Goal: Task Accomplishment & Management: Manage account settings

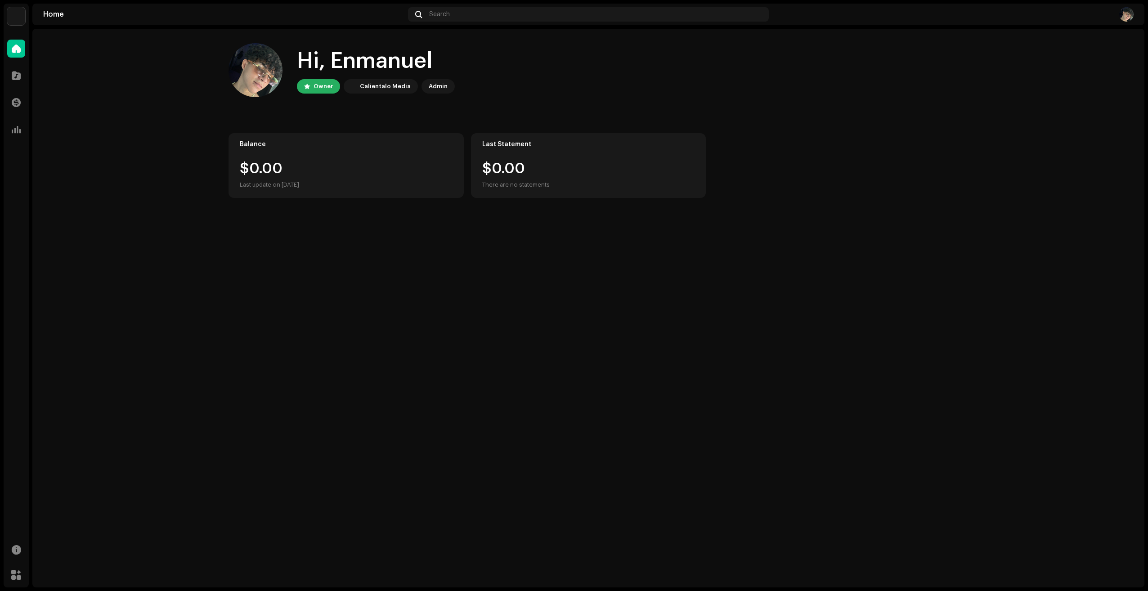
click at [1128, 13] on img at bounding box center [1127, 14] width 14 height 14
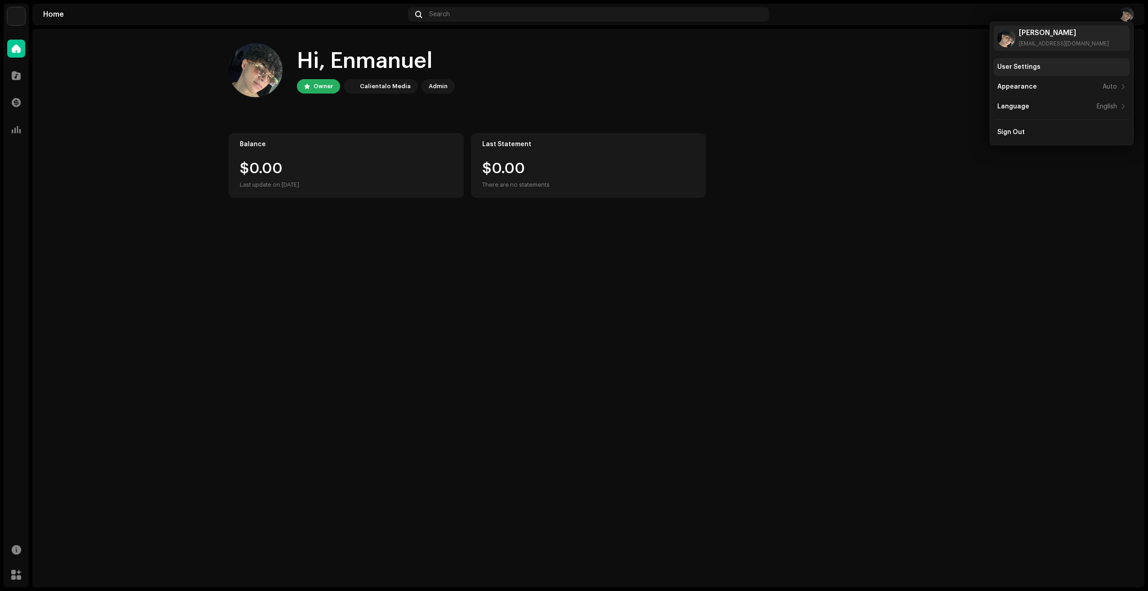
click at [1049, 62] on div "User Settings" at bounding box center [1062, 67] width 136 height 18
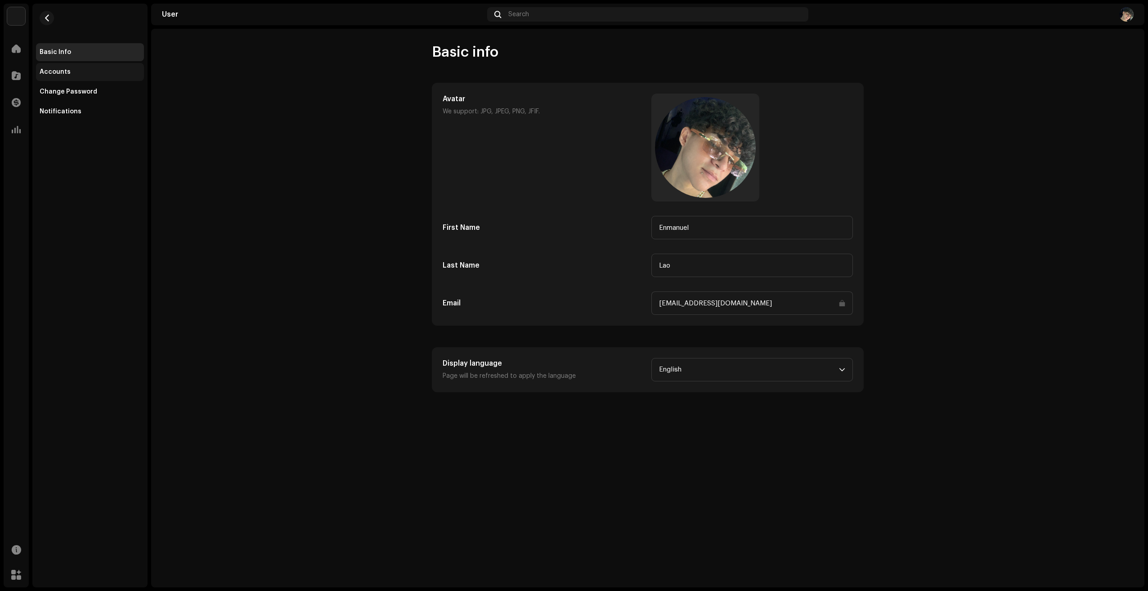
click at [73, 75] on div "Accounts" at bounding box center [90, 71] width 101 height 7
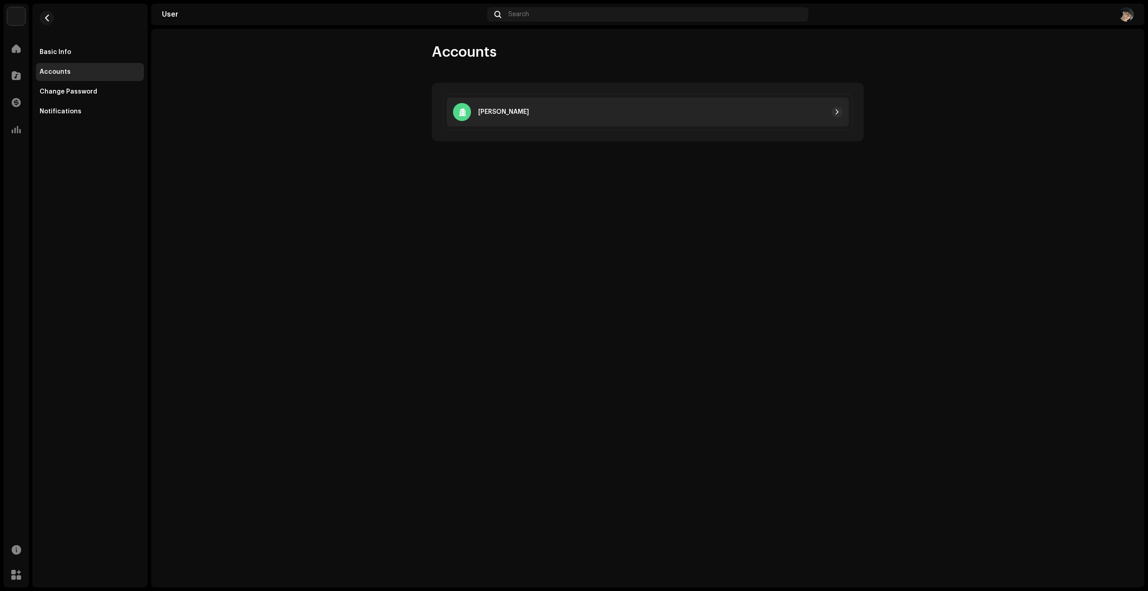
click at [534, 119] on div "[PERSON_NAME]" at bounding box center [648, 112] width 402 height 29
click at [64, 95] on div "Change Password" at bounding box center [69, 91] width 58 height 7
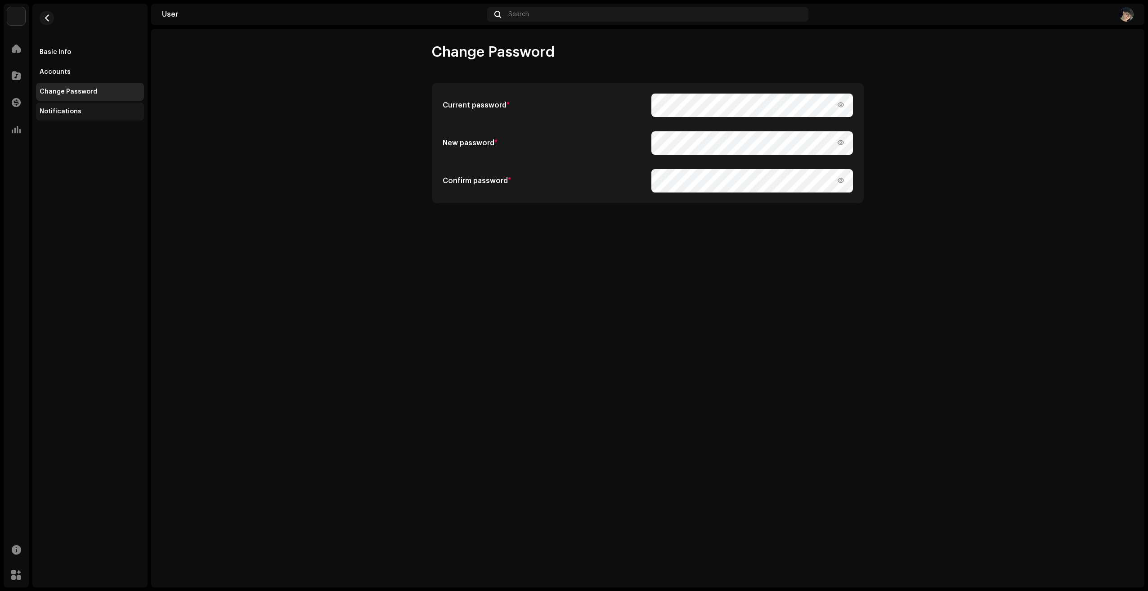
click at [72, 114] on div "Notifications" at bounding box center [61, 111] width 42 height 7
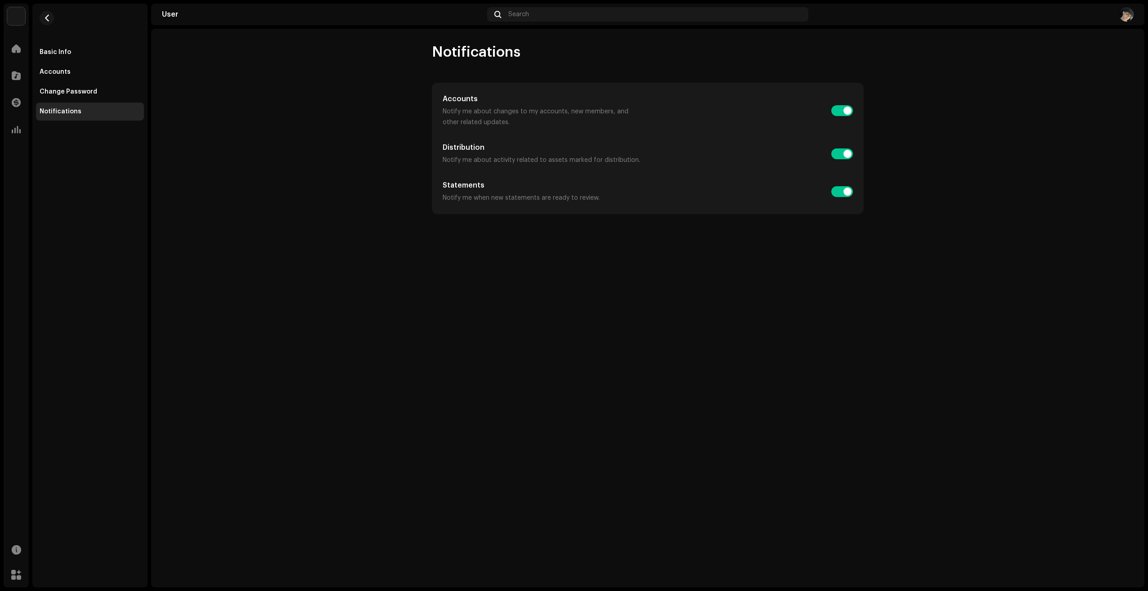
click at [18, 7] on navigation-account-switch "[PERSON_NAME]" at bounding box center [16, 16] width 25 height 25
click at [22, 11] on img at bounding box center [16, 16] width 18 height 18
click at [122, 20] on span at bounding box center [124, 20] width 5 height 7
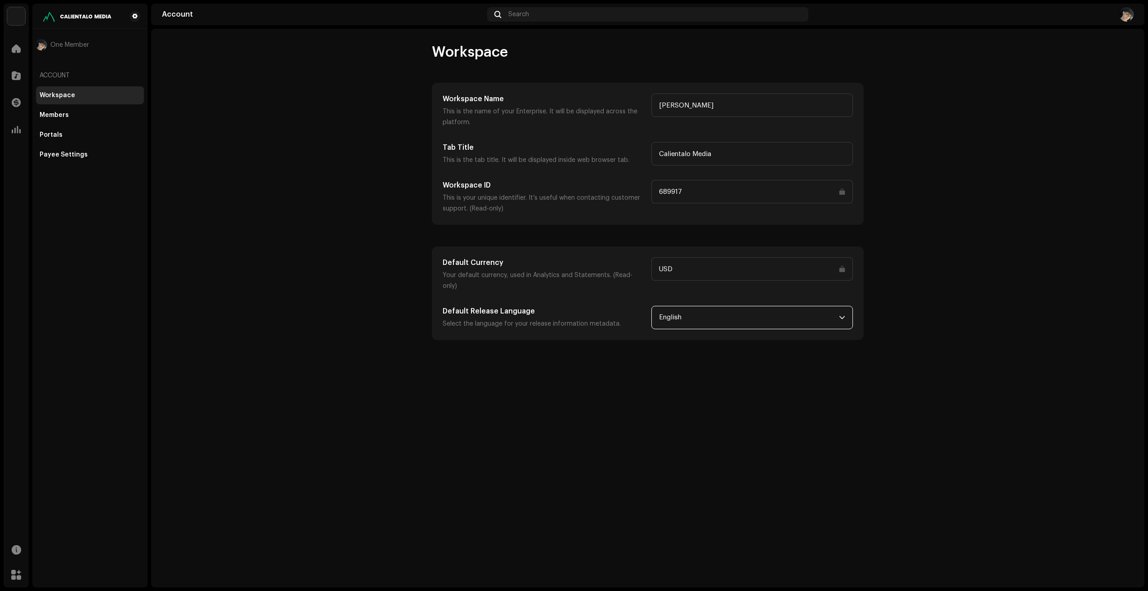
click at [769, 309] on span "English" at bounding box center [749, 317] width 180 height 23
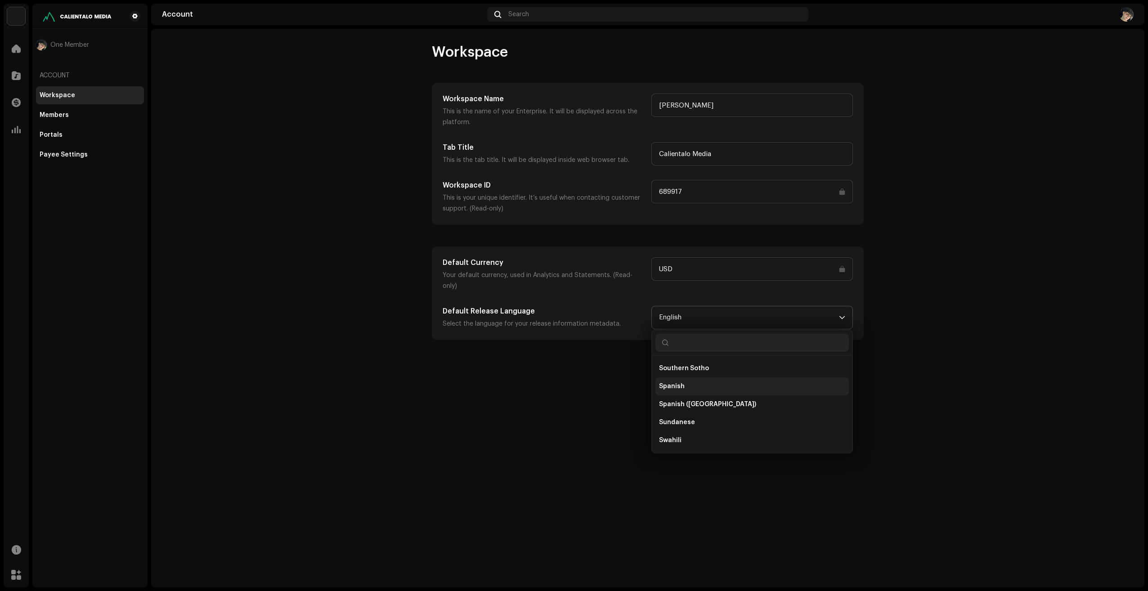
scroll to position [2857, 0]
click at [693, 401] on li "Spanish ([GEOGRAPHIC_DATA])" at bounding box center [753, 410] width 194 height 18
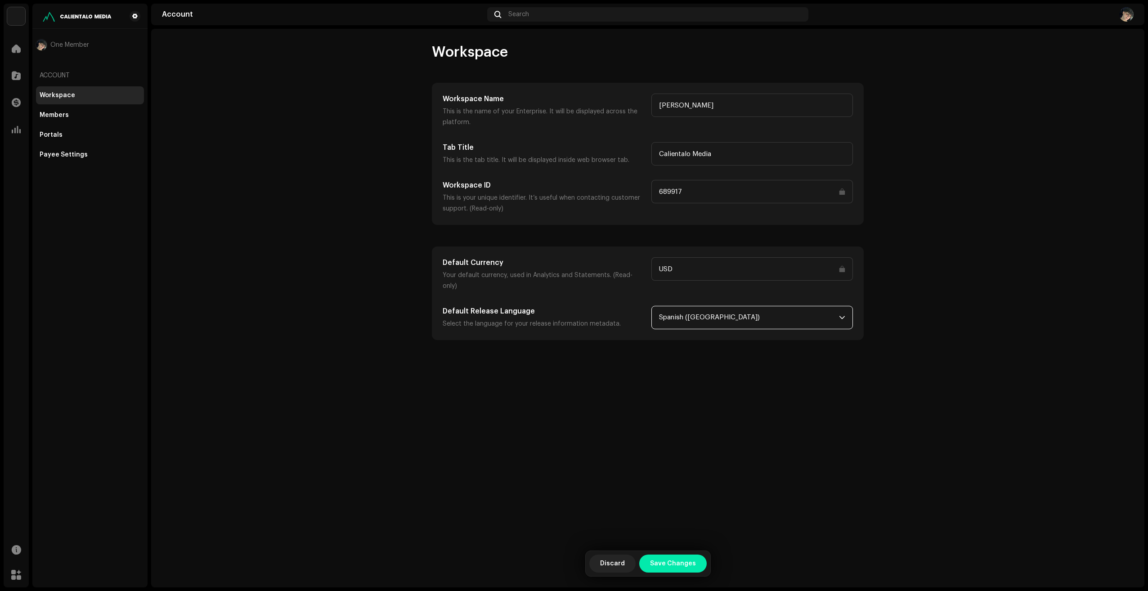
click at [662, 558] on span "Save Changes" at bounding box center [673, 564] width 46 height 18
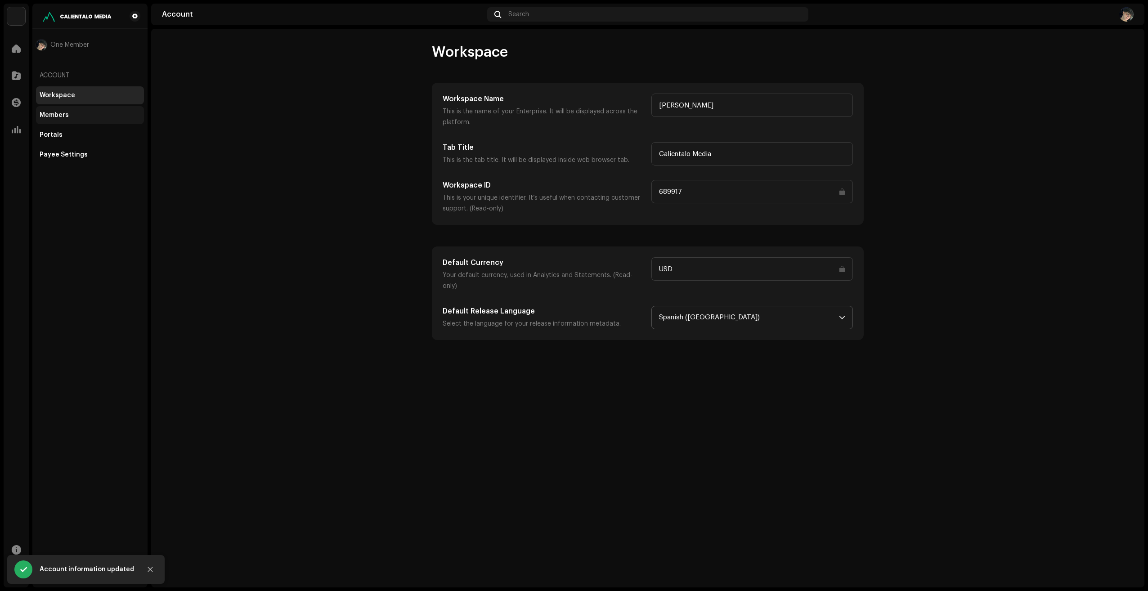
click at [85, 109] on div "Members" at bounding box center [90, 115] width 108 height 18
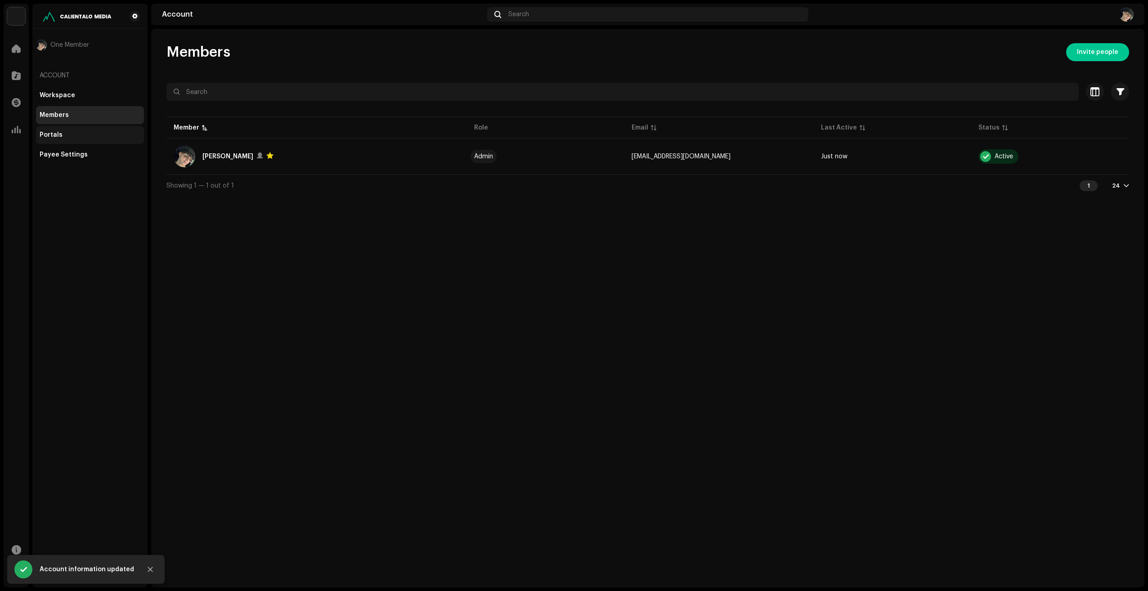
click at [84, 131] on div "Portals" at bounding box center [90, 134] width 101 height 7
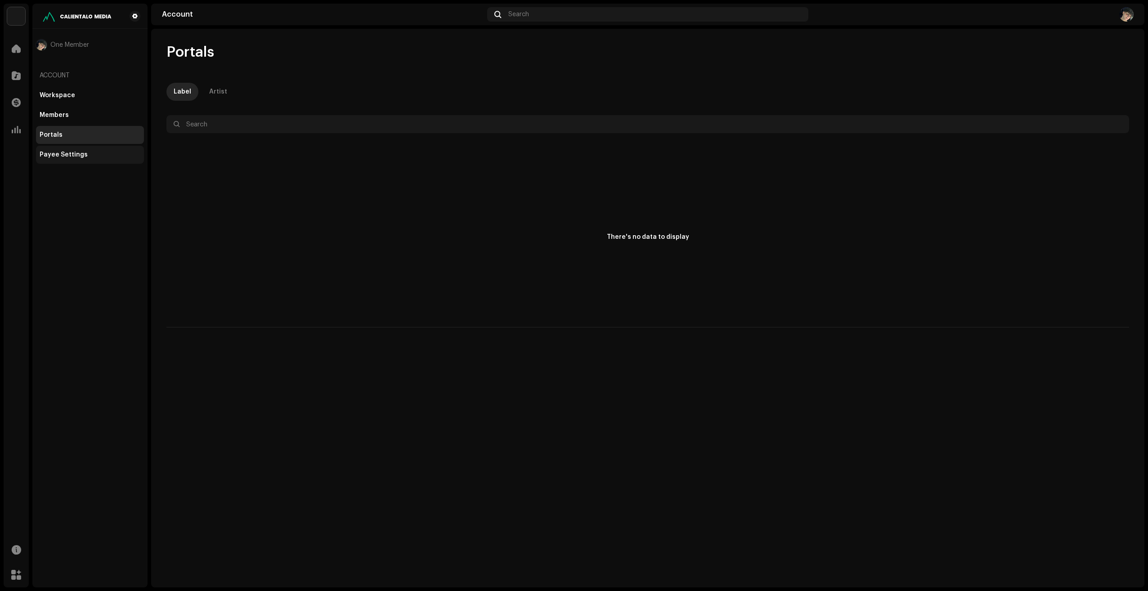
click at [78, 157] on div "Payee Settings" at bounding box center [64, 154] width 48 height 7
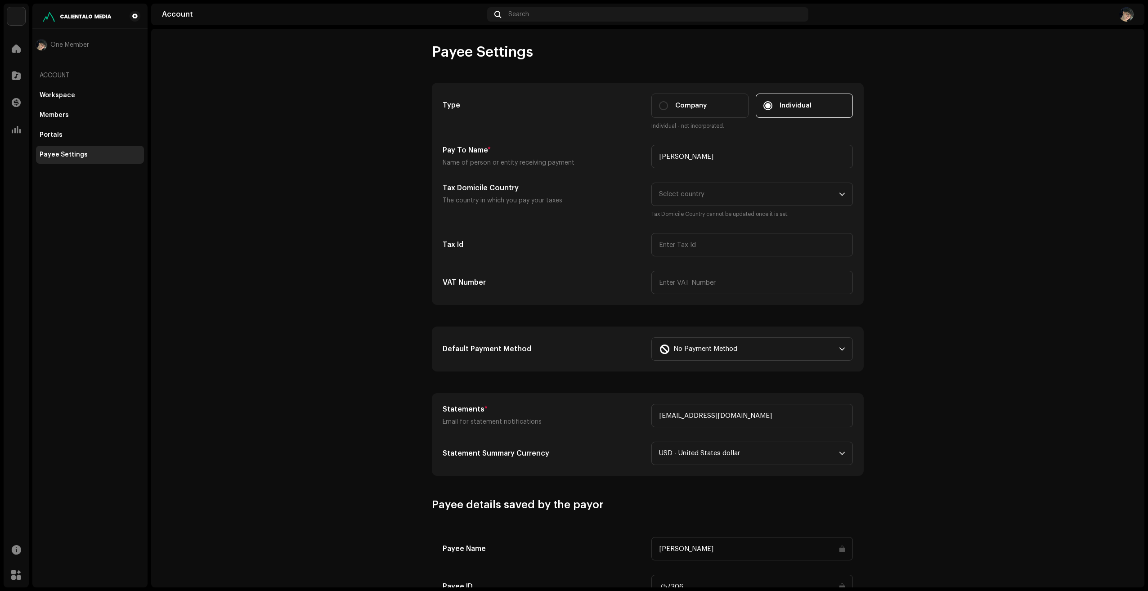
click at [793, 115] on label "Individual" at bounding box center [804, 106] width 97 height 24
click at [773, 110] on input "Individual" at bounding box center [768, 105] width 9 height 9
drag, startPoint x: 813, startPoint y: 105, endPoint x: 783, endPoint y: 114, distance: 31.5
click at [815, 107] on label "Individual" at bounding box center [804, 106] width 97 height 24
click at [773, 107] on input "Individual" at bounding box center [768, 105] width 9 height 9
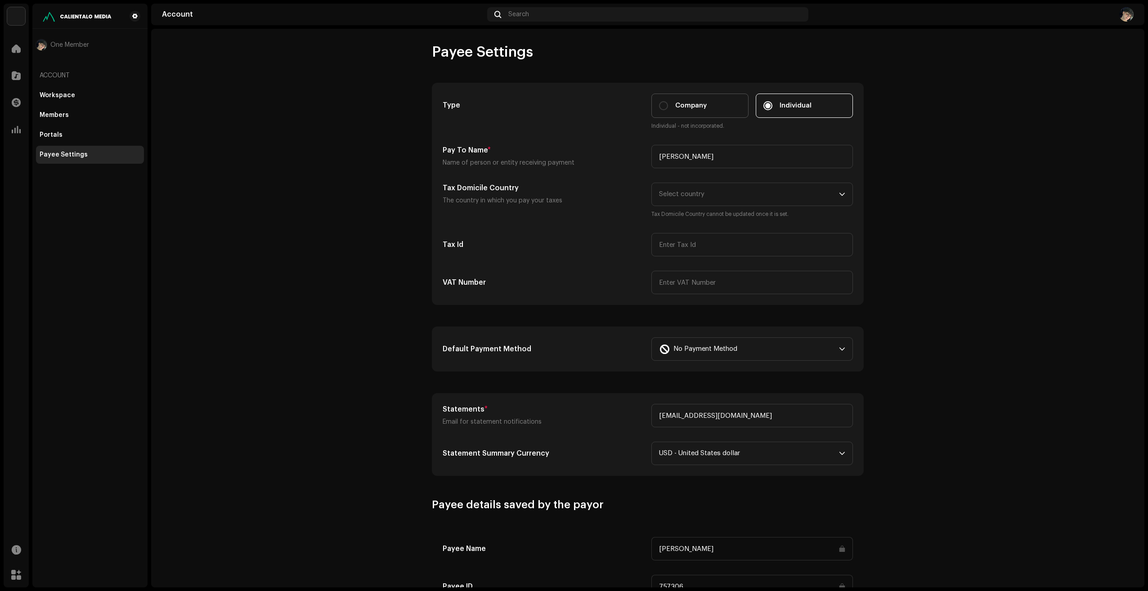
click at [704, 108] on span "Company" at bounding box center [691, 106] width 32 height 10
click at [668, 108] on input "Company" at bounding box center [663, 105] width 9 height 9
radio input "true"
click at [780, 103] on span "Individual" at bounding box center [796, 106] width 32 height 10
click at [773, 103] on input "Individual" at bounding box center [768, 105] width 9 height 9
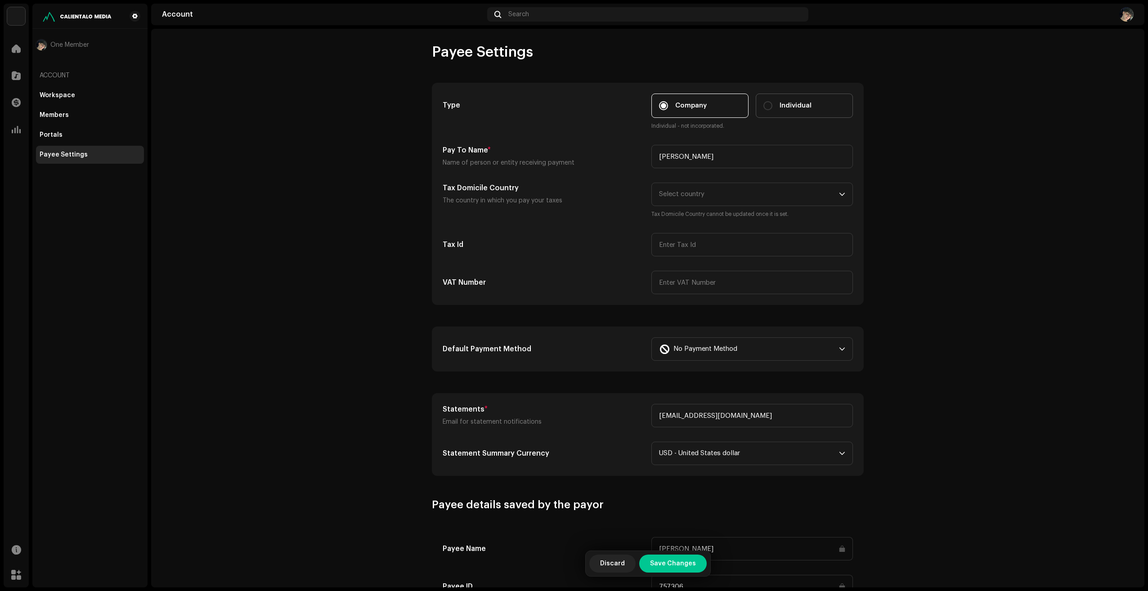
radio input "true"
click at [693, 194] on span "Select country" at bounding box center [681, 194] width 45 height 7
type input "e"
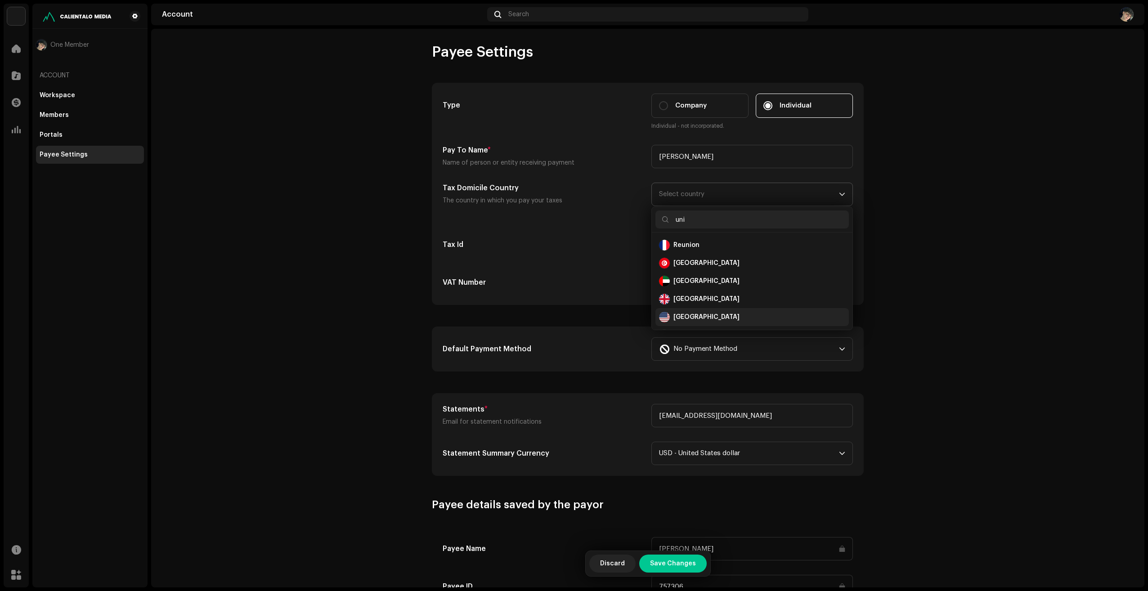
type input "uni"
click at [694, 312] on div "[GEOGRAPHIC_DATA]" at bounding box center [752, 317] width 186 height 11
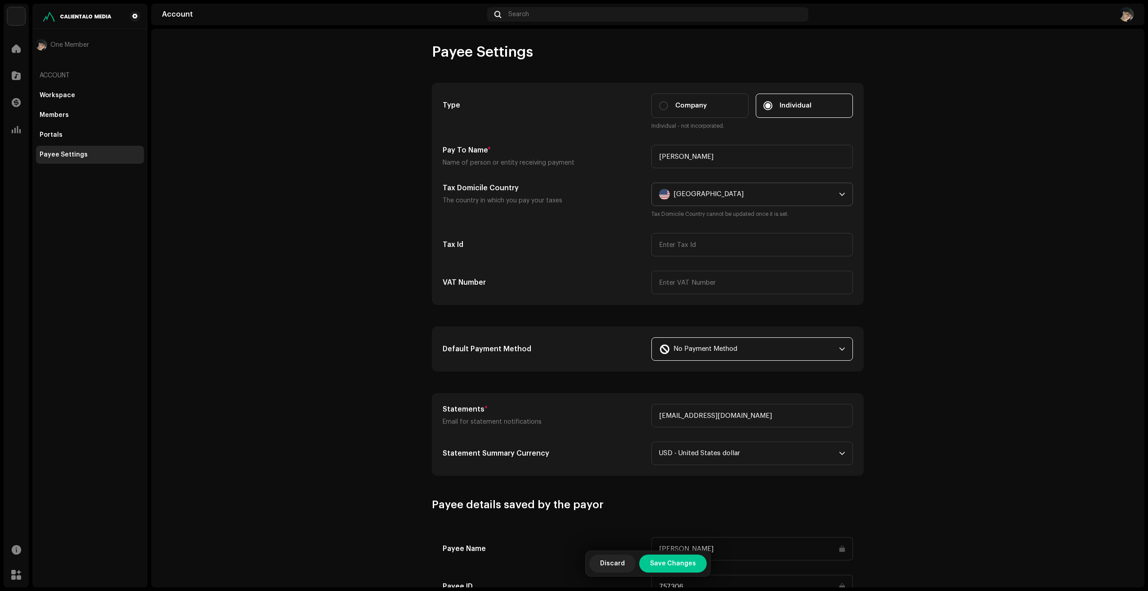
click at [698, 345] on span "No Payment Method" at bounding box center [706, 349] width 64 height 23
click at [698, 371] on div "Paypal" at bounding box center [752, 374] width 186 height 11
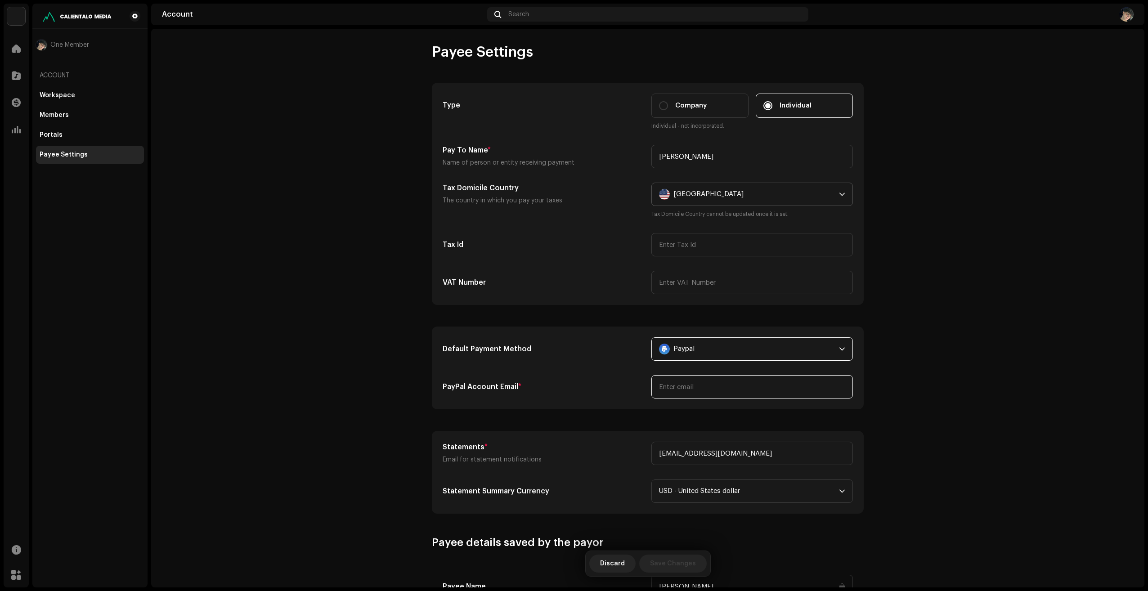
click at [672, 384] on input "email" at bounding box center [753, 386] width 202 height 23
click at [840, 345] on div "dropdown trigger" at bounding box center [842, 349] width 6 height 23
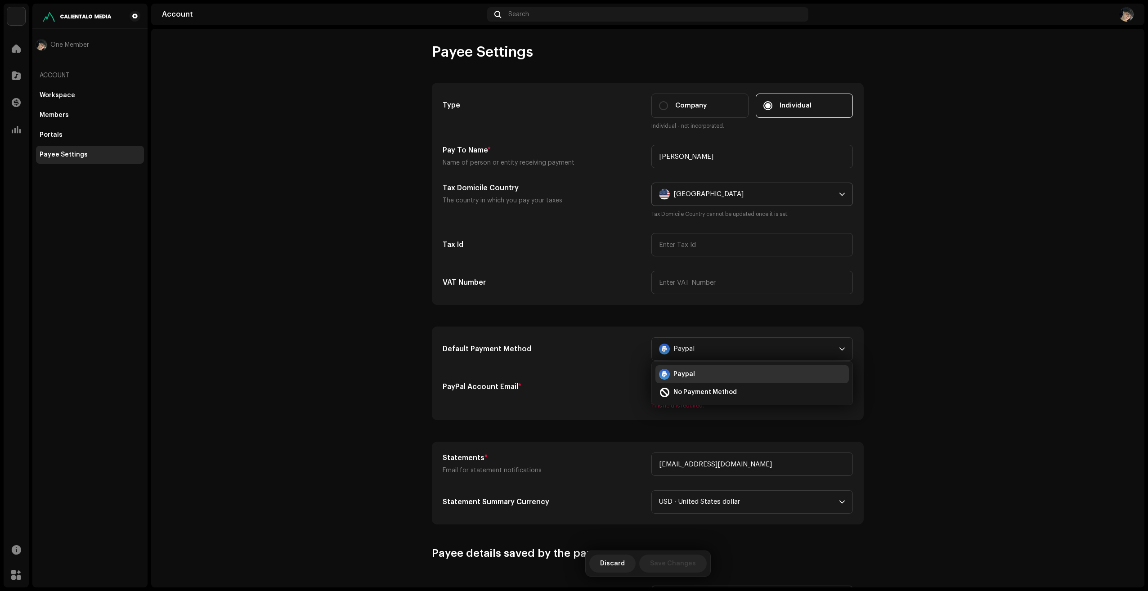
drag, startPoint x: 706, startPoint y: 389, endPoint x: 752, endPoint y: 387, distance: 46.0
click at [706, 389] on span "No Payment Method" at bounding box center [705, 392] width 63 height 9
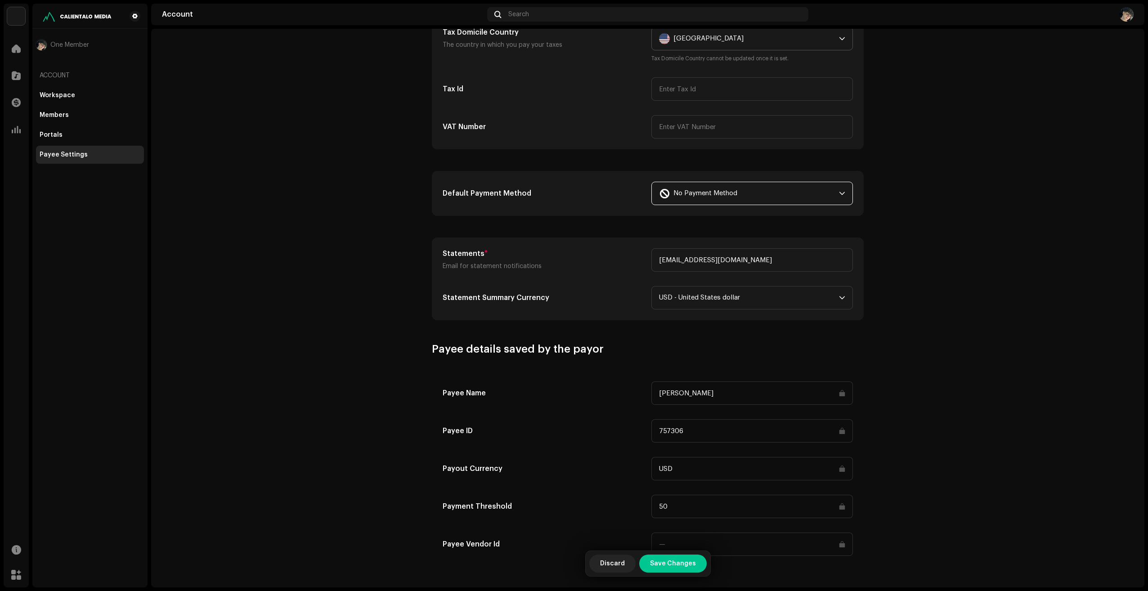
scroll to position [157, 0]
click at [694, 541] on input at bounding box center [753, 543] width 202 height 23
click at [711, 514] on input "50" at bounding box center [753, 505] width 202 height 23
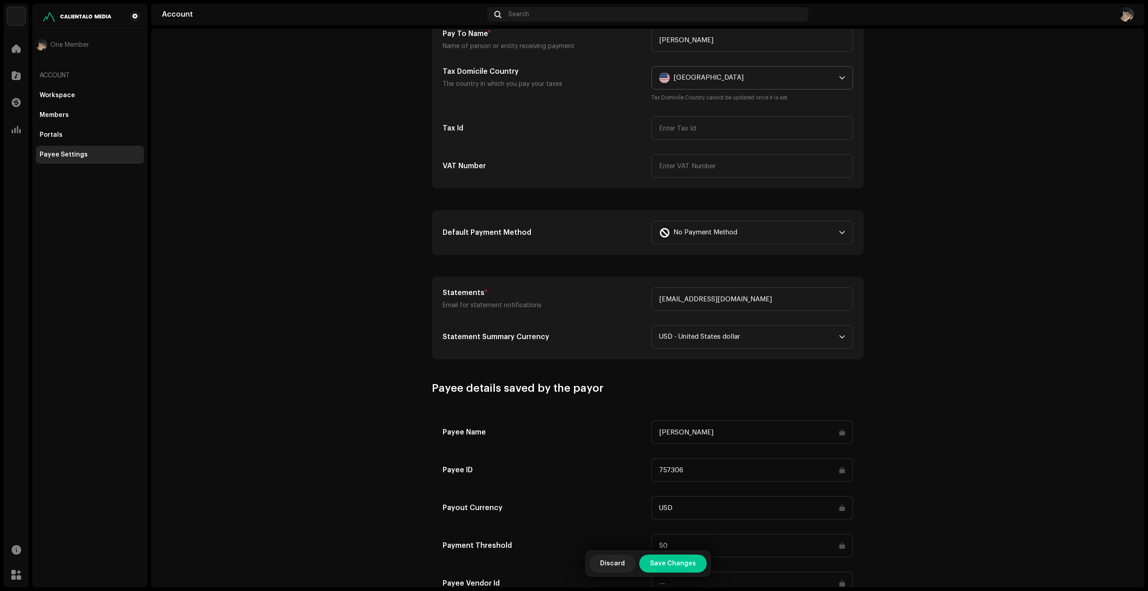
scroll to position [0, 0]
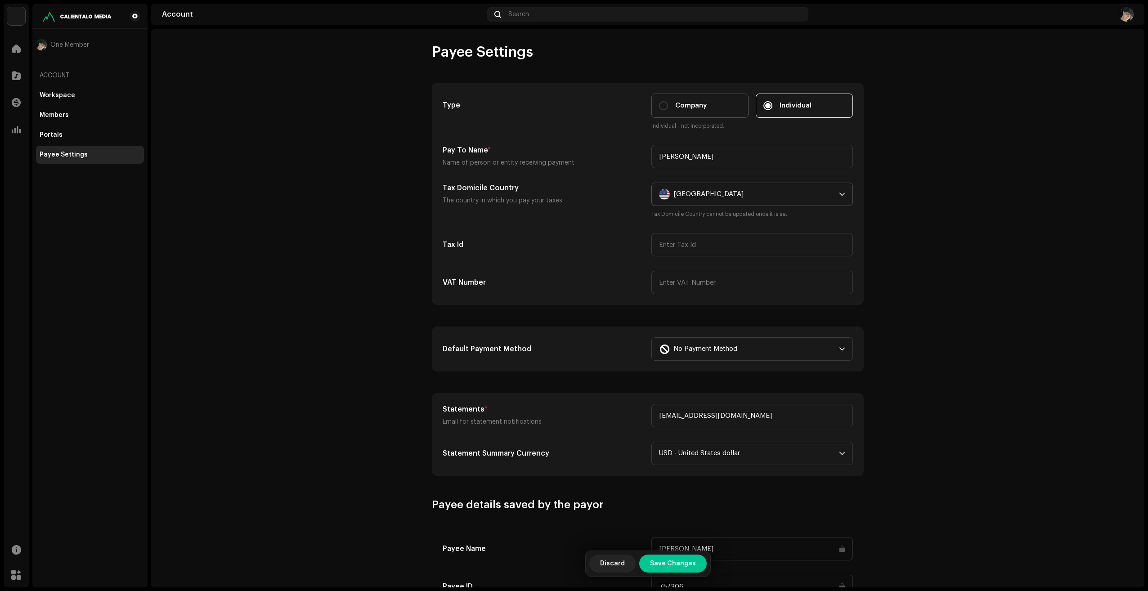
click at [675, 103] on span "Company" at bounding box center [691, 106] width 32 height 10
click at [668, 103] on input "Company" at bounding box center [663, 105] width 9 height 9
radio input "true"
click at [774, 102] on div "Individual" at bounding box center [788, 106] width 48 height 10
click at [773, 102] on input "Individual" at bounding box center [768, 105] width 9 height 9
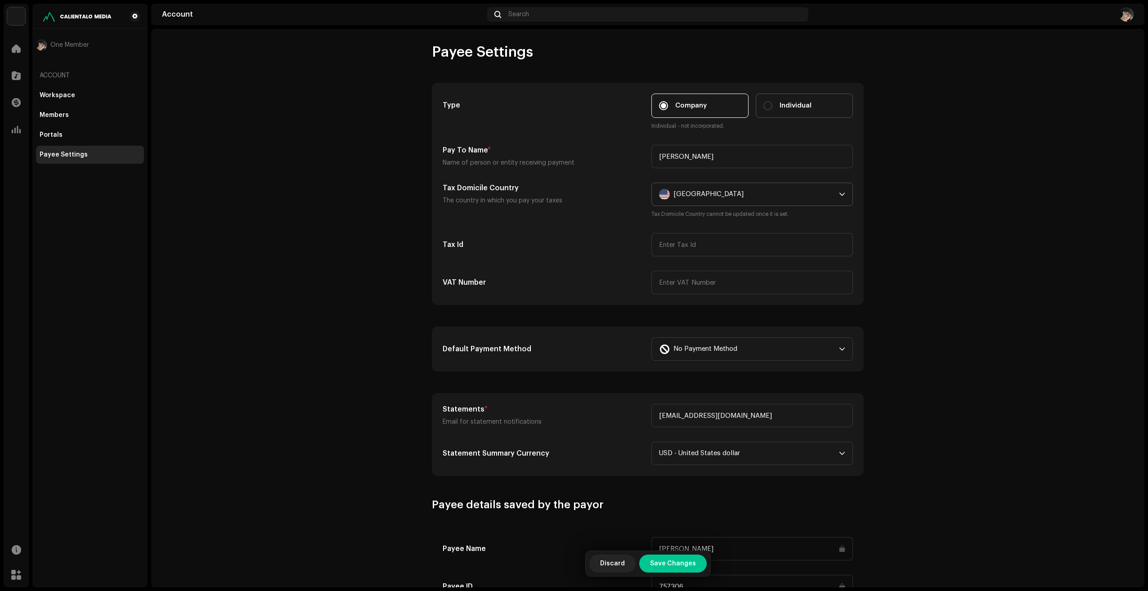
radio input "true"
